Goal: Find specific page/section: Find specific page/section

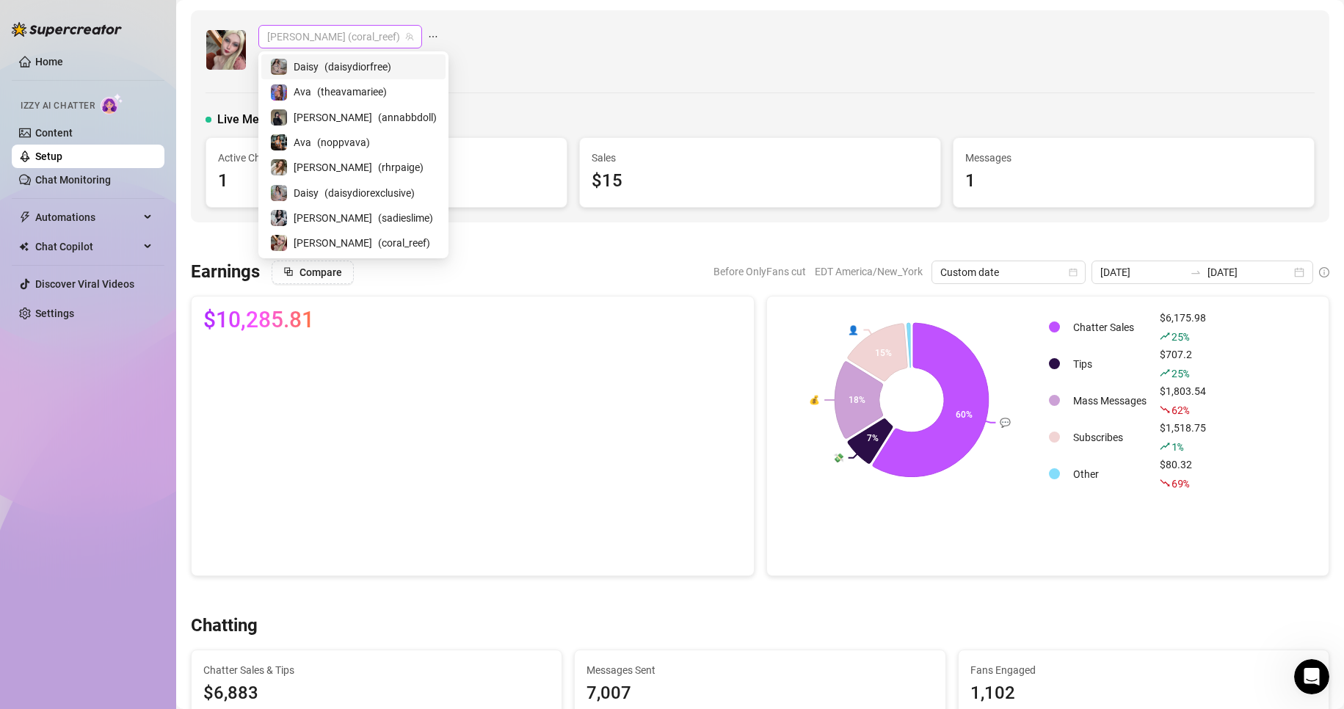
click at [329, 32] on span "[PERSON_NAME] (coral_reef)" at bounding box center [340, 37] width 146 height 22
click at [378, 224] on span "( sadieslime )" at bounding box center [405, 218] width 55 height 16
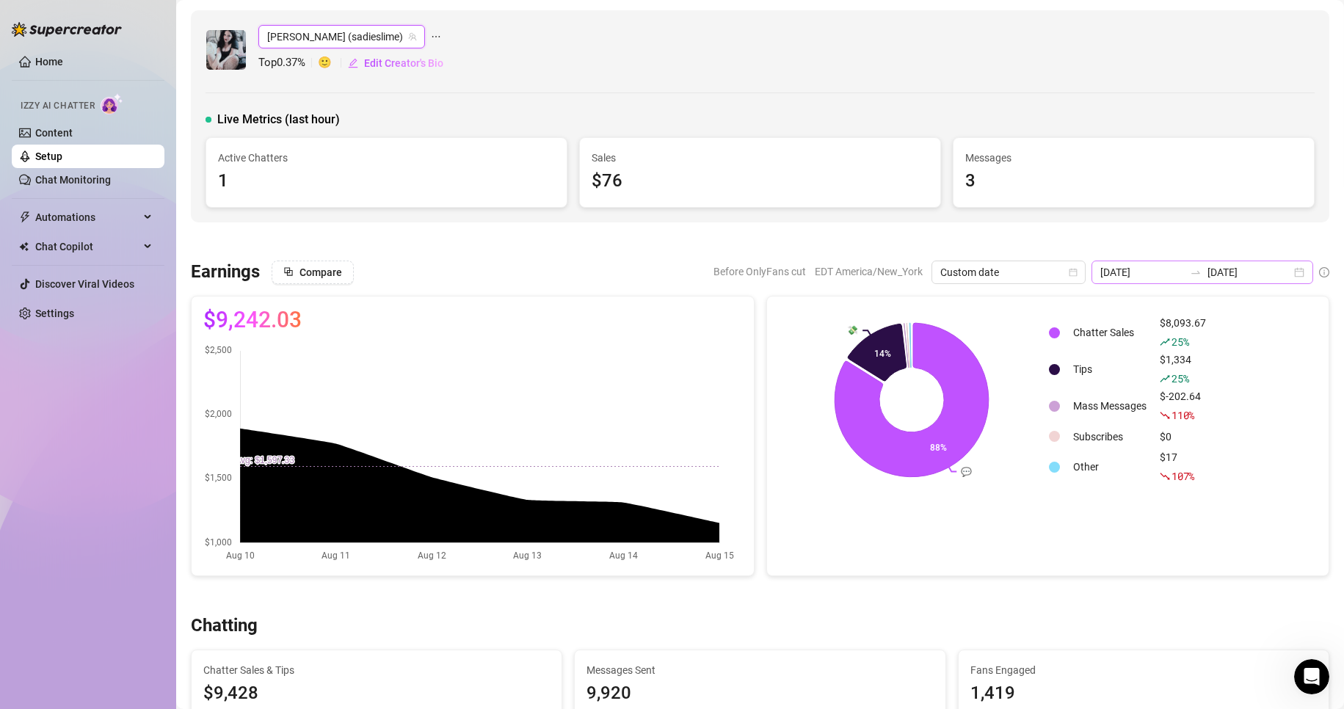
click at [1288, 269] on div "[DATE] [DATE]" at bounding box center [1203, 272] width 222 height 23
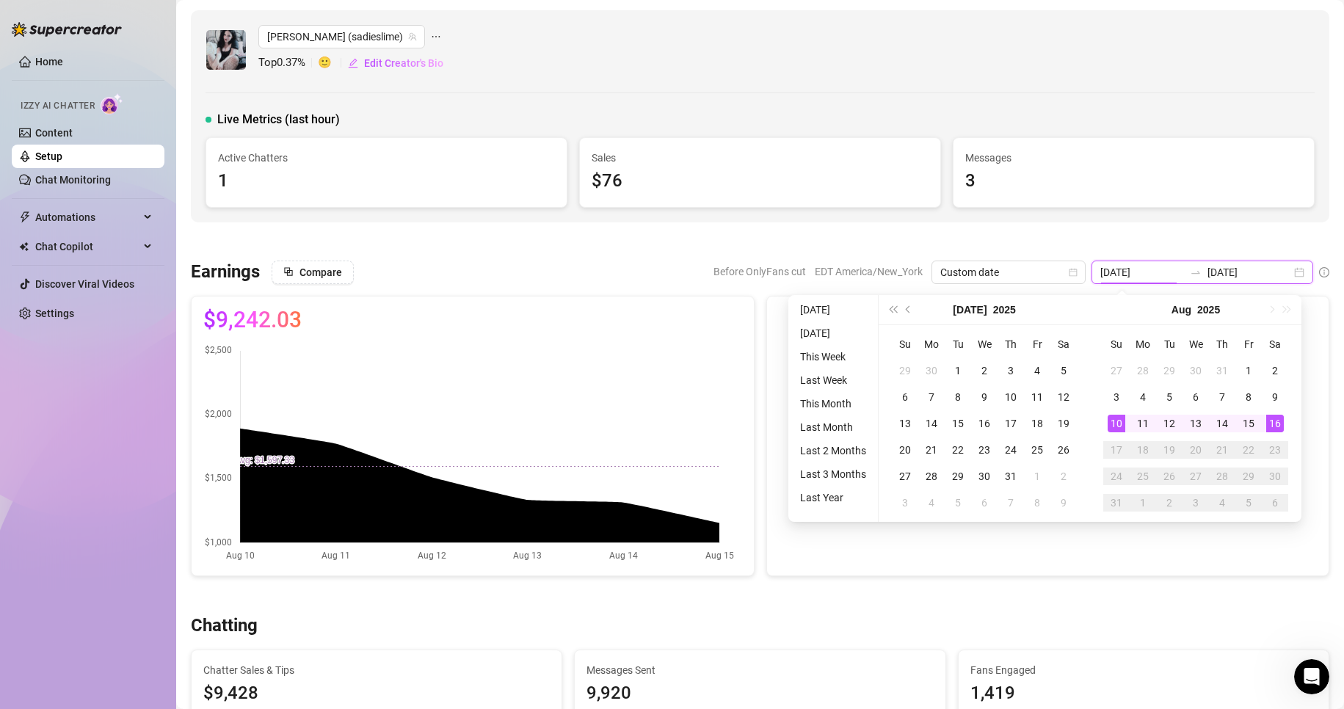
type input "[DATE]"
click at [1275, 422] on div "16" at bounding box center [1276, 424] width 18 height 18
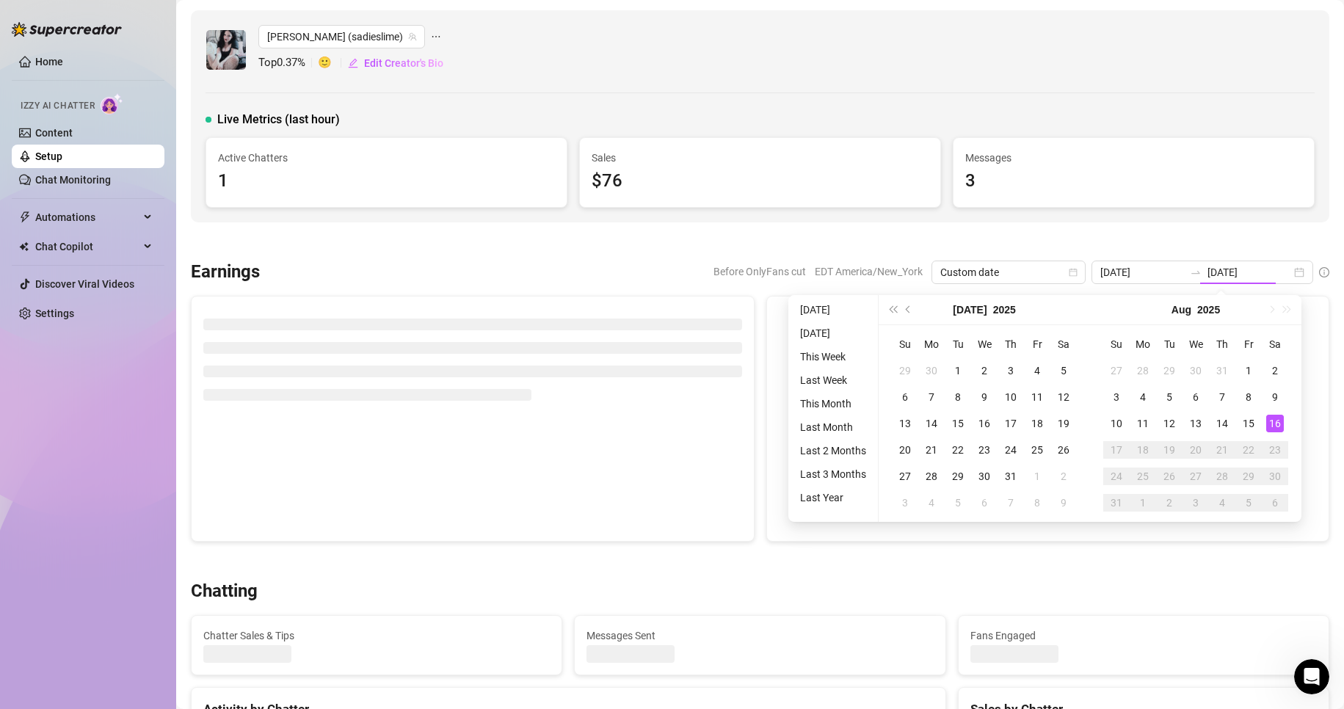
type input "[DATE]"
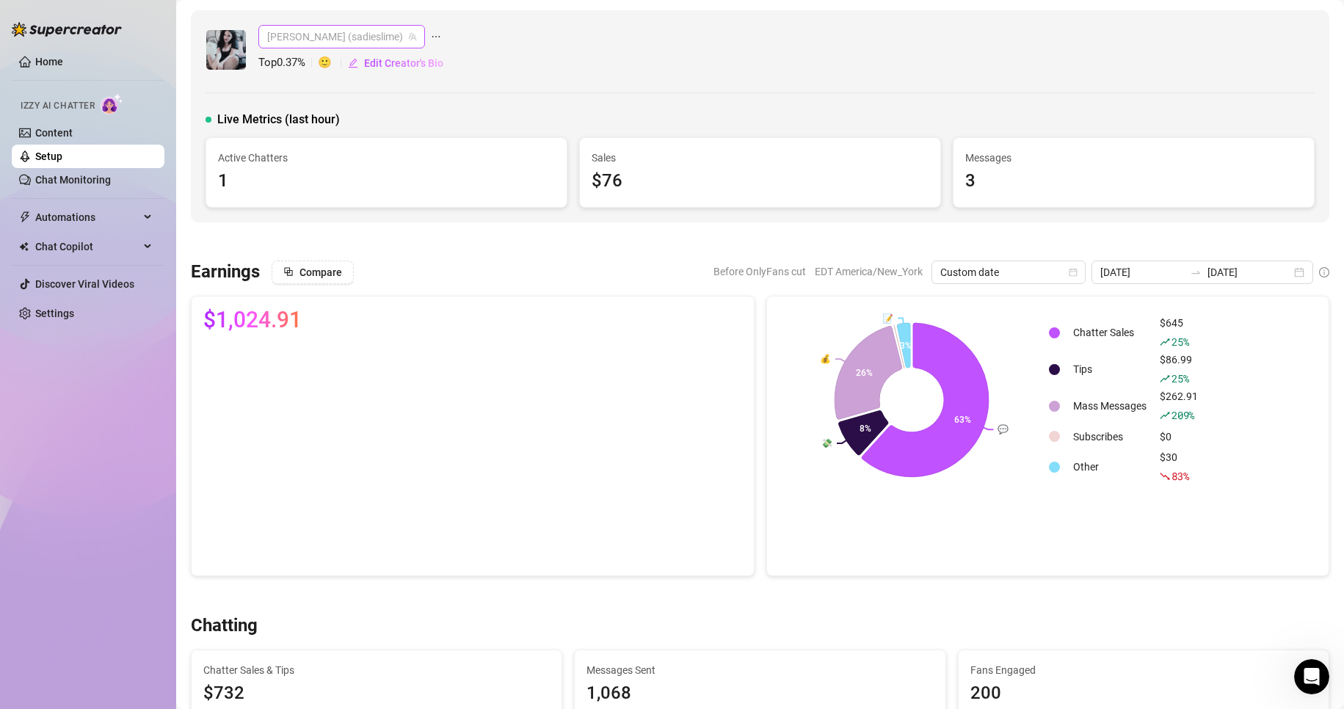
click at [321, 38] on span "[PERSON_NAME] (sadieslime)" at bounding box center [341, 37] width 149 height 22
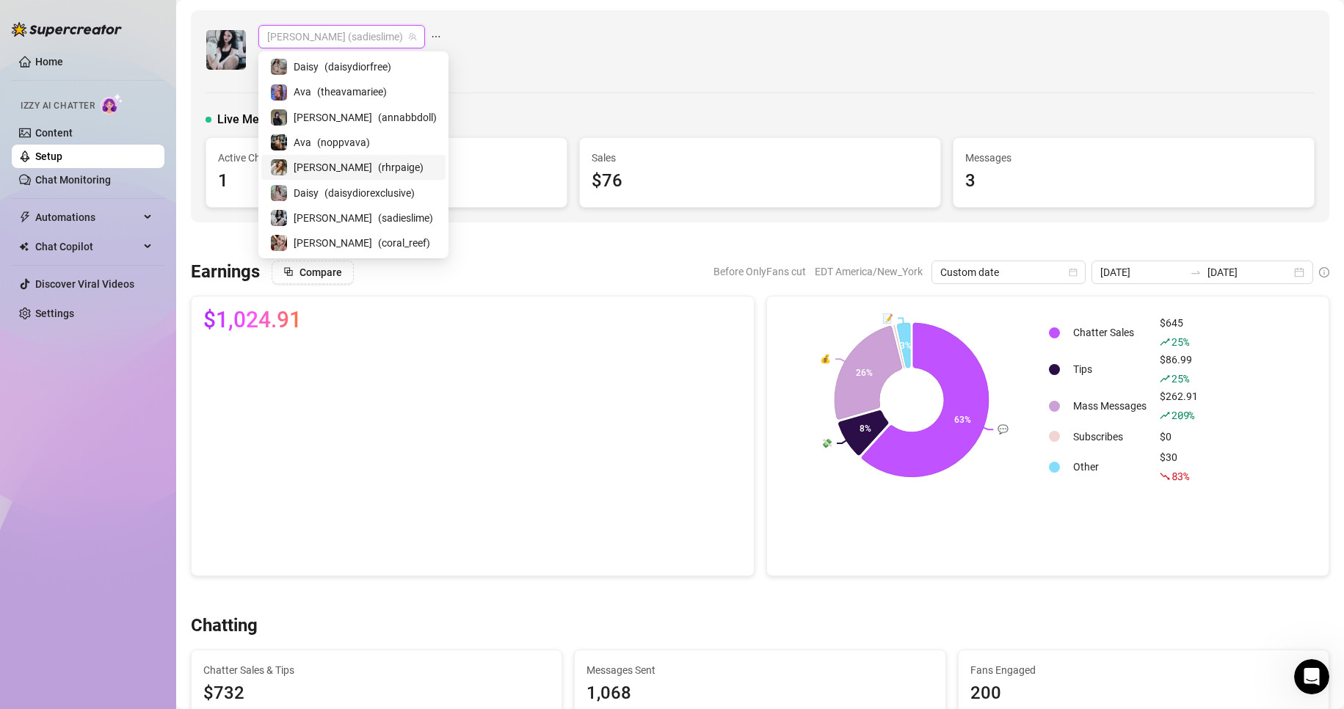
click at [378, 168] on span "( rhrpaige )" at bounding box center [401, 167] width 46 height 16
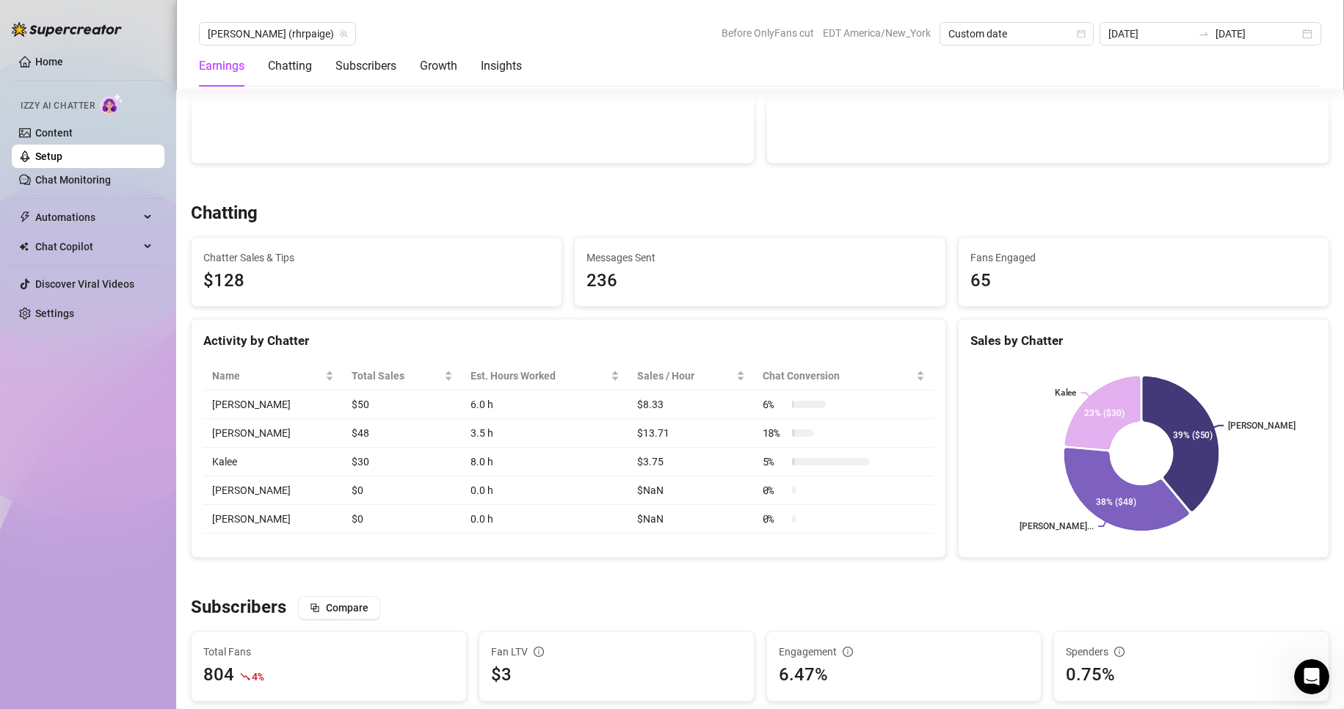
scroll to position [414, 0]
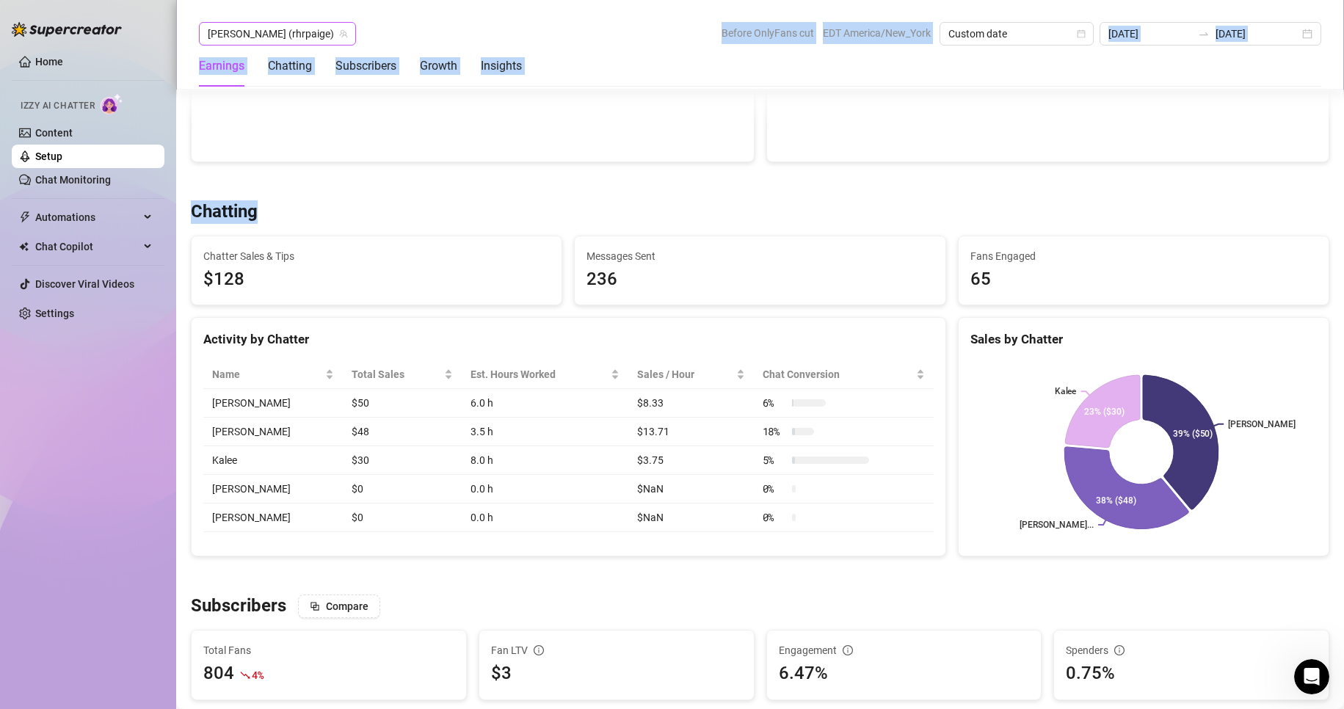
drag, startPoint x: 365, startPoint y: 216, endPoint x: 262, endPoint y: 35, distance: 207.8
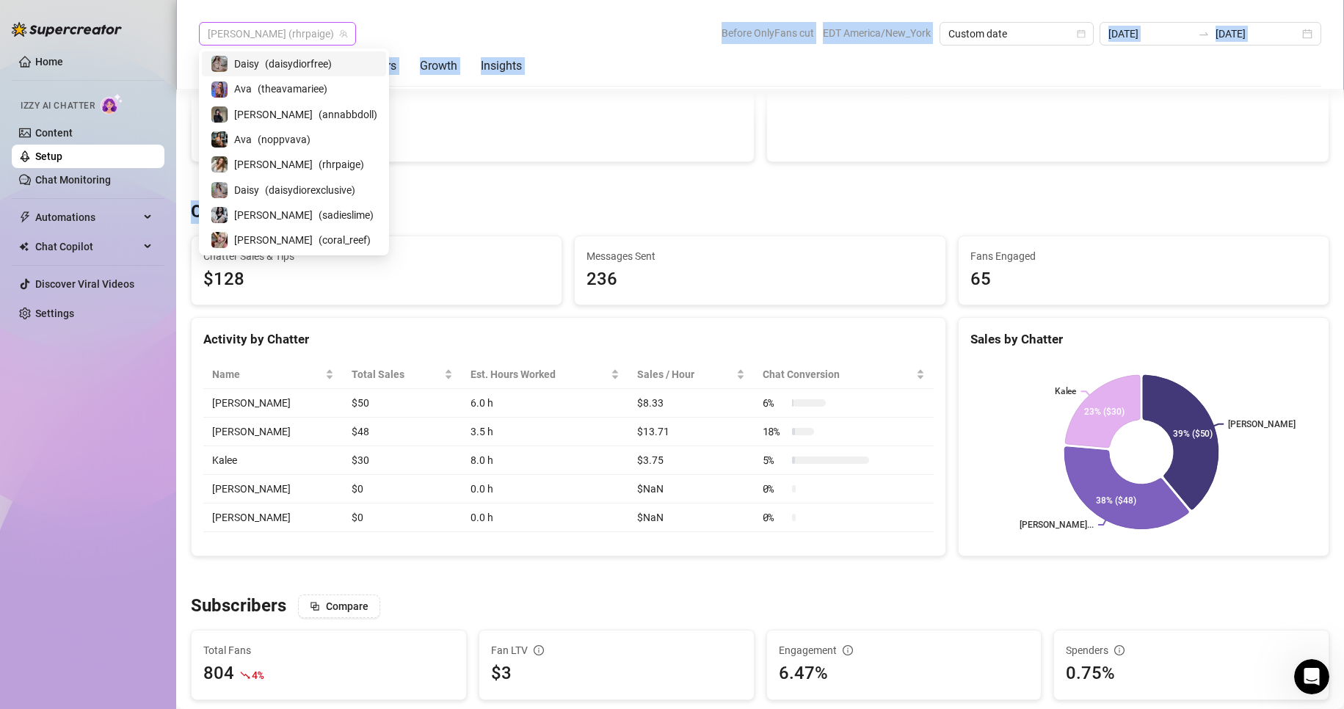
click at [262, 35] on span "[PERSON_NAME] (rhrpaige)" at bounding box center [278, 34] width 140 height 22
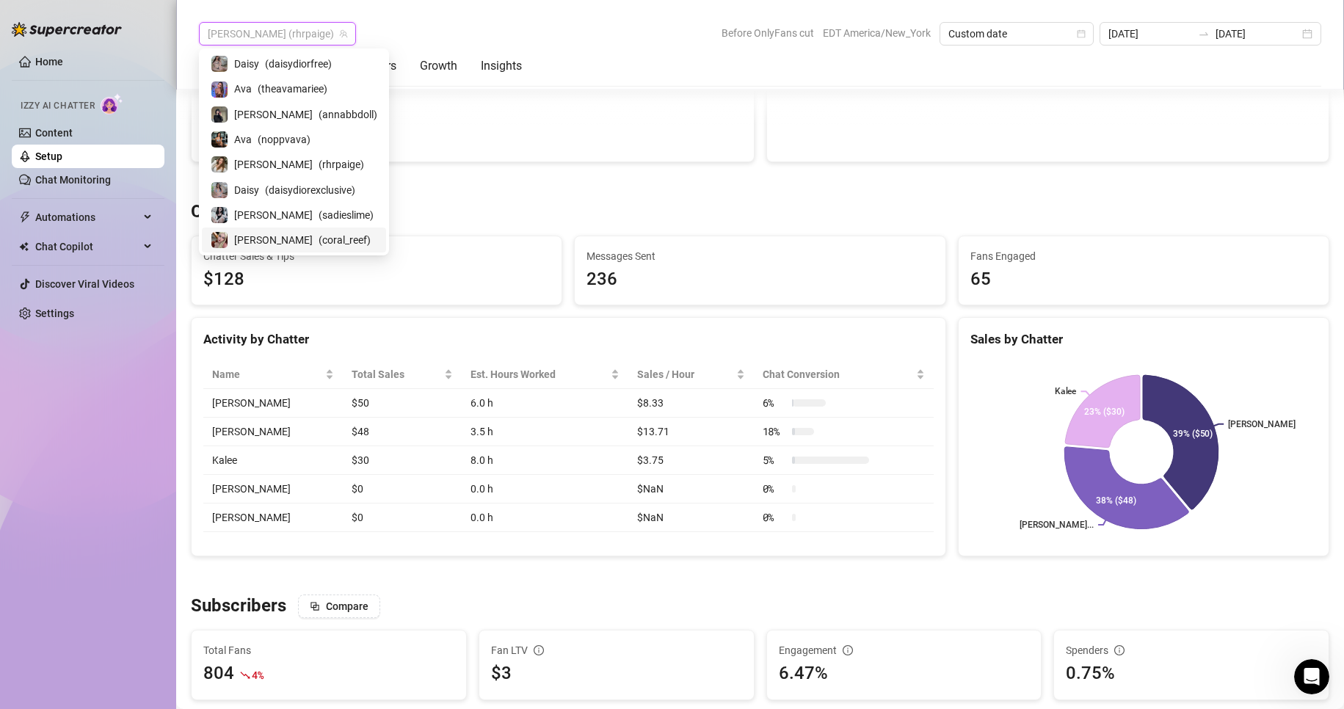
click at [258, 242] on span "[PERSON_NAME]" at bounding box center [273, 240] width 79 height 16
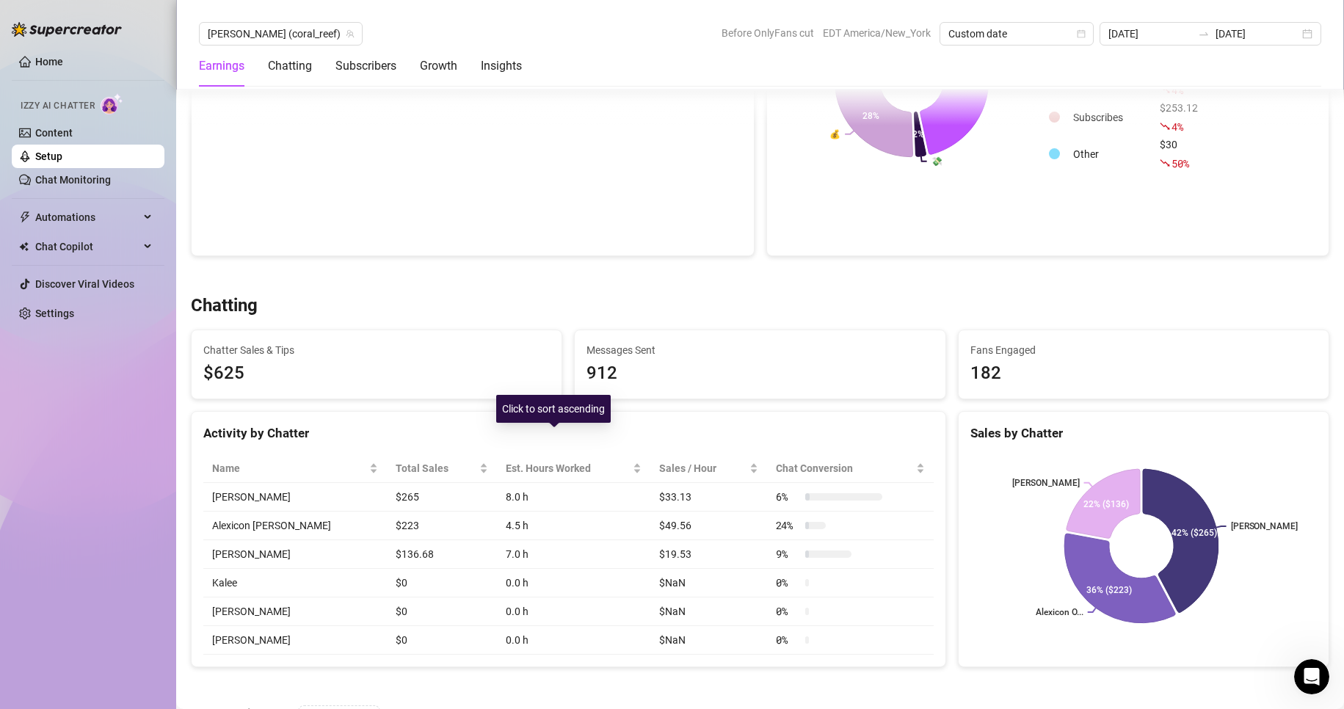
scroll to position [360, 0]
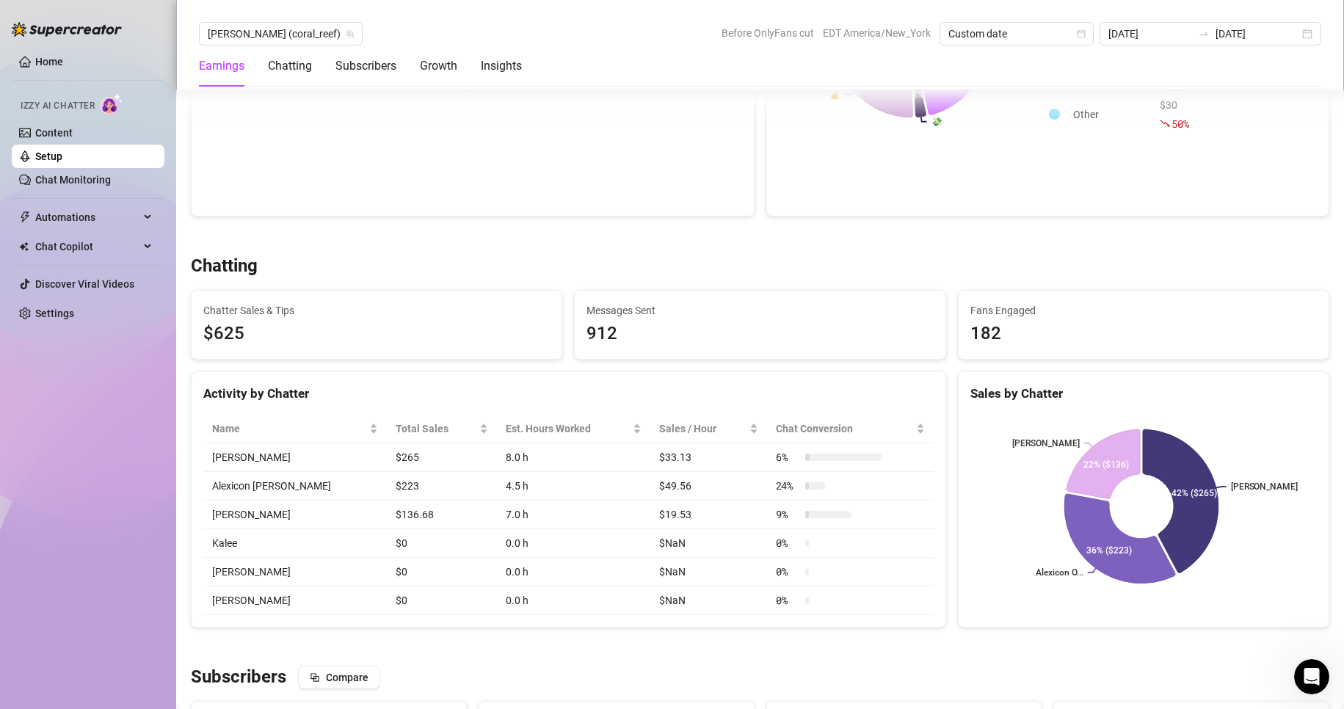
click at [271, 269] on div "Chatting" at bounding box center [760, 266] width 1139 height 23
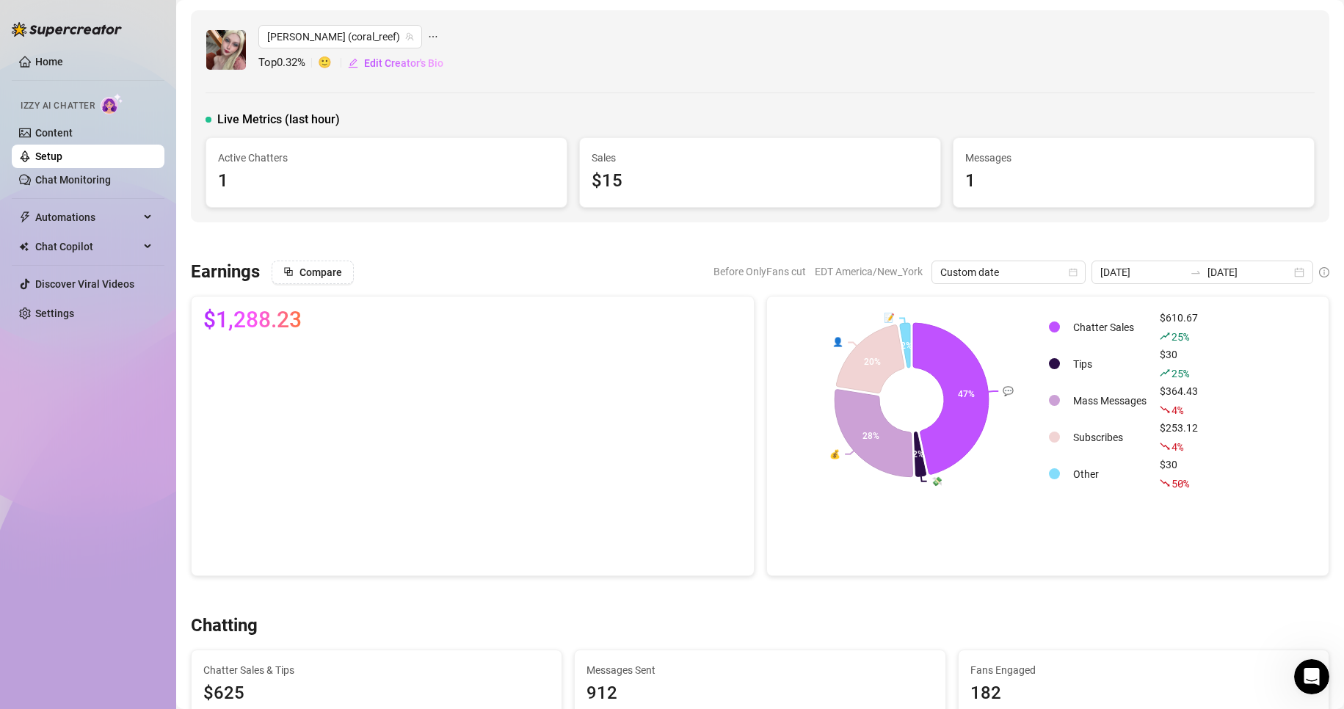
scroll to position [64, 0]
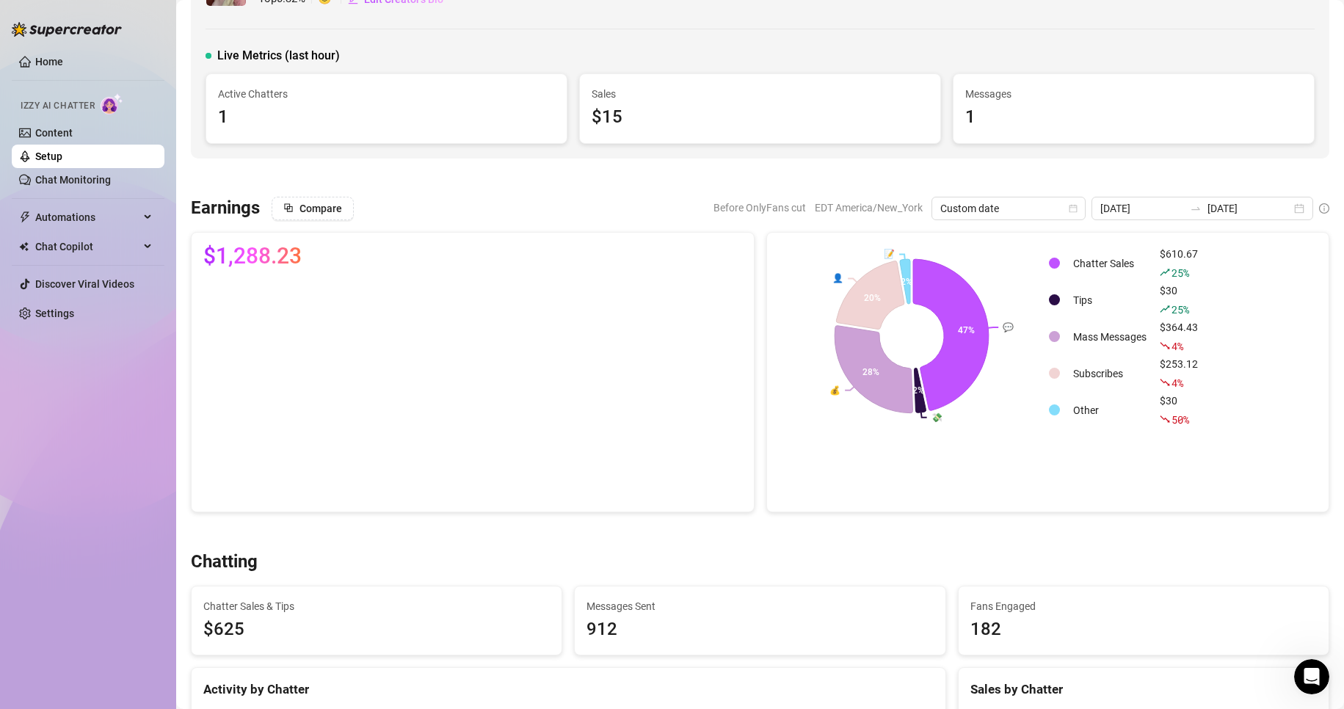
click at [451, 554] on div "Chatting" at bounding box center [760, 562] width 1139 height 23
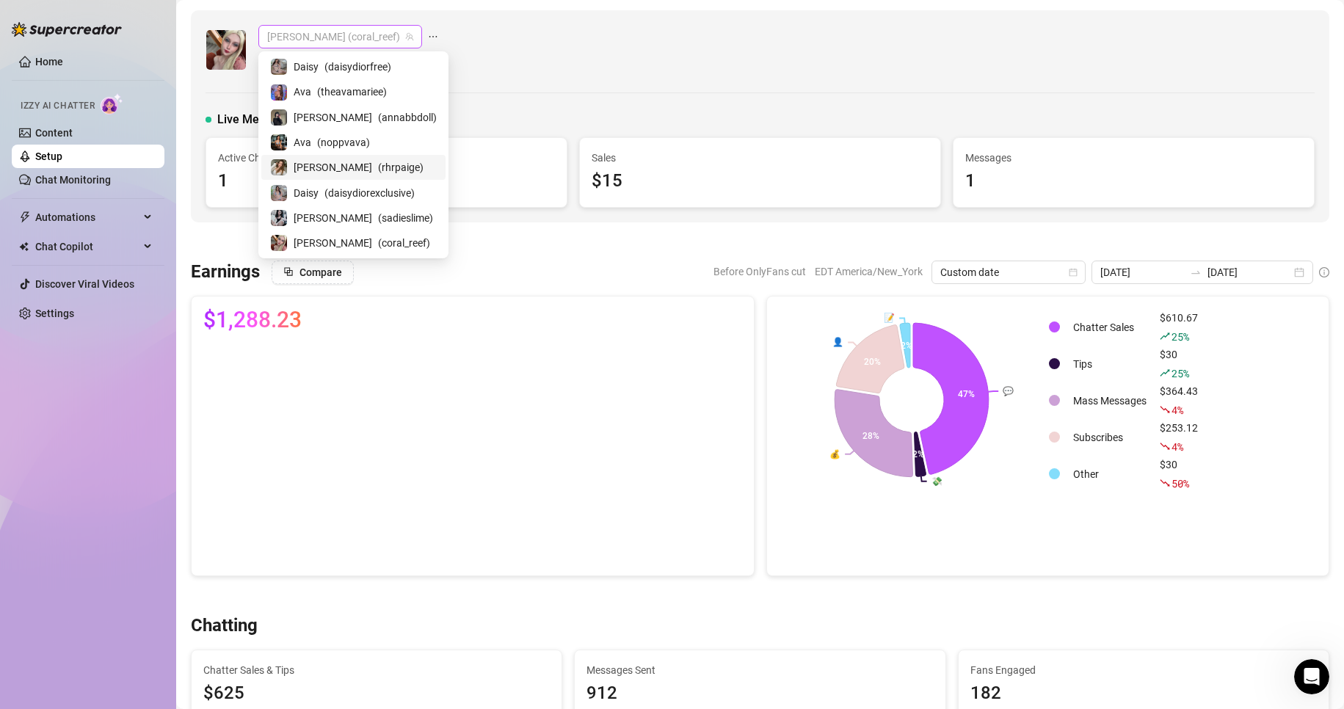
click at [314, 36] on span "[PERSON_NAME] (coral_reef)" at bounding box center [340, 37] width 146 height 22
click at [378, 216] on span "( sadieslime )" at bounding box center [405, 218] width 55 height 16
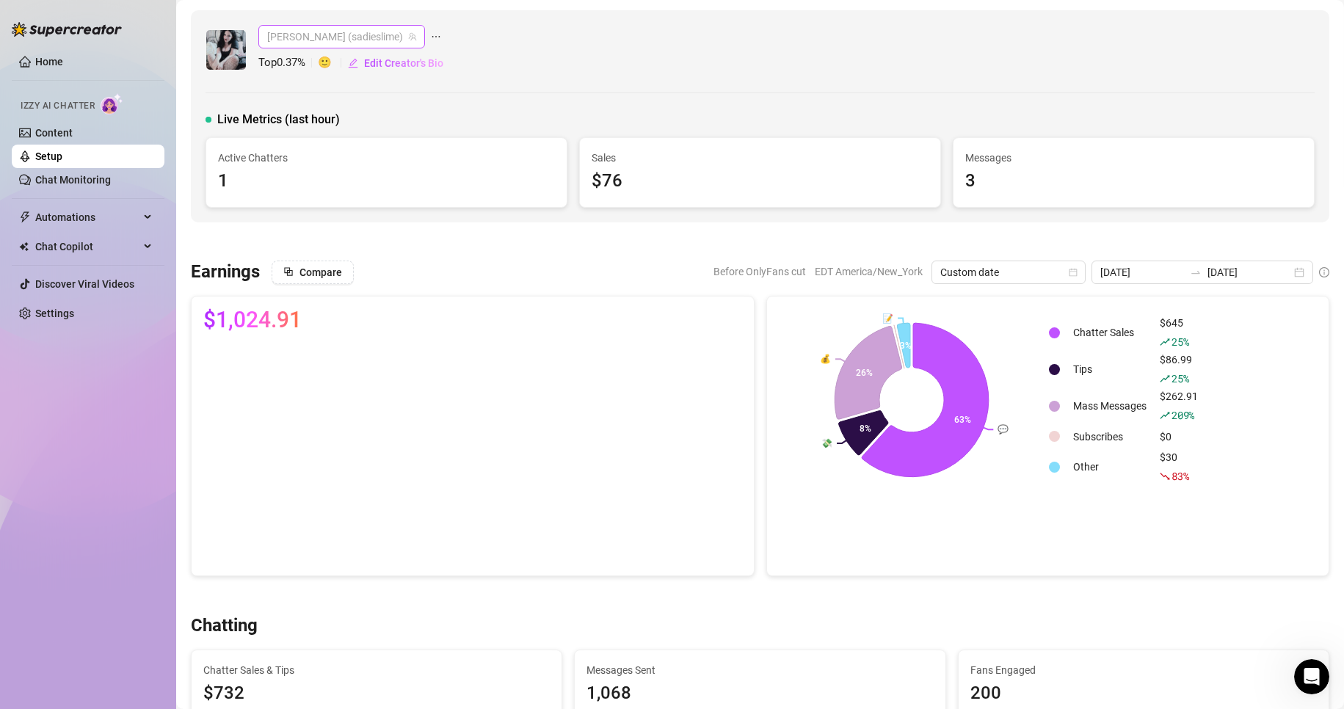
click at [333, 36] on span "[PERSON_NAME] (sadieslime)" at bounding box center [341, 37] width 149 height 22
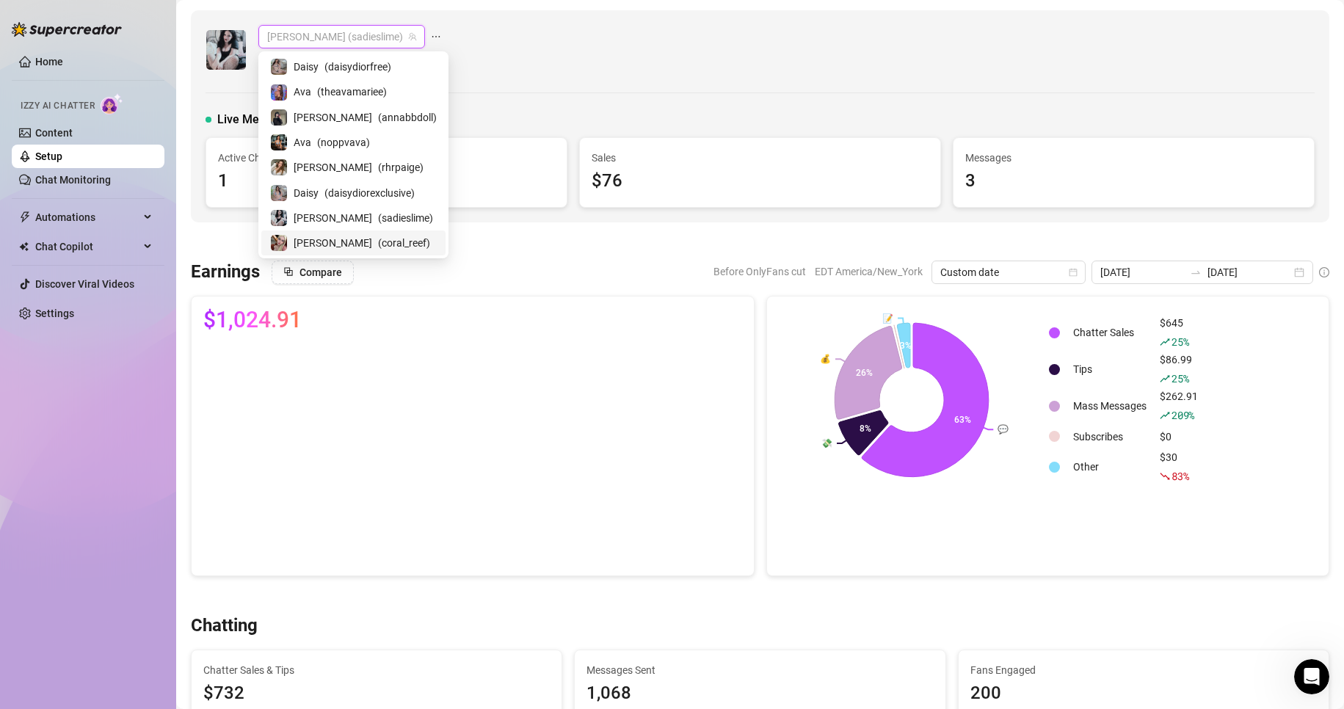
click at [378, 242] on span "( coral_reef )" at bounding box center [404, 243] width 52 height 16
